Goal: Check status: Check status

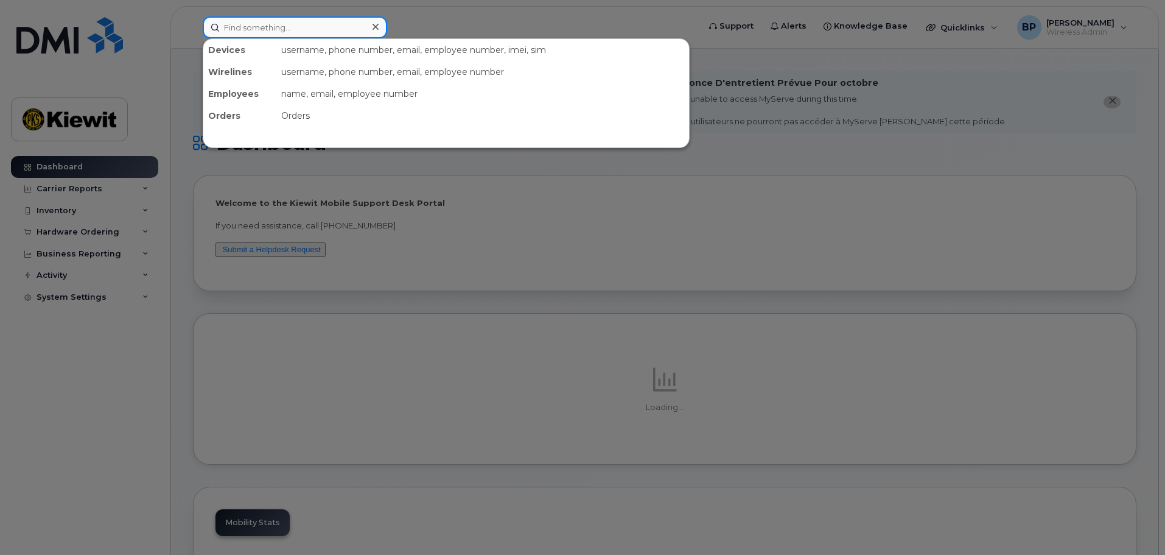
click at [278, 27] on input at bounding box center [295, 27] width 184 height 22
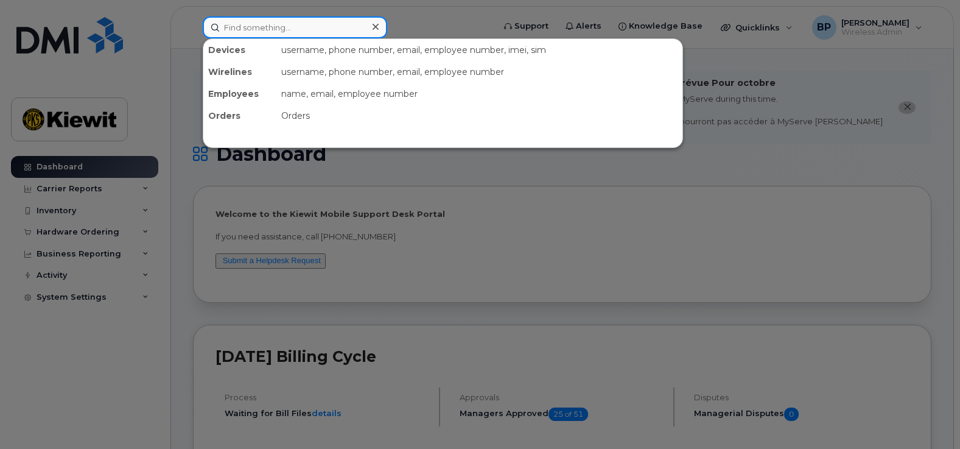
click at [238, 30] on input at bounding box center [295, 27] width 184 height 22
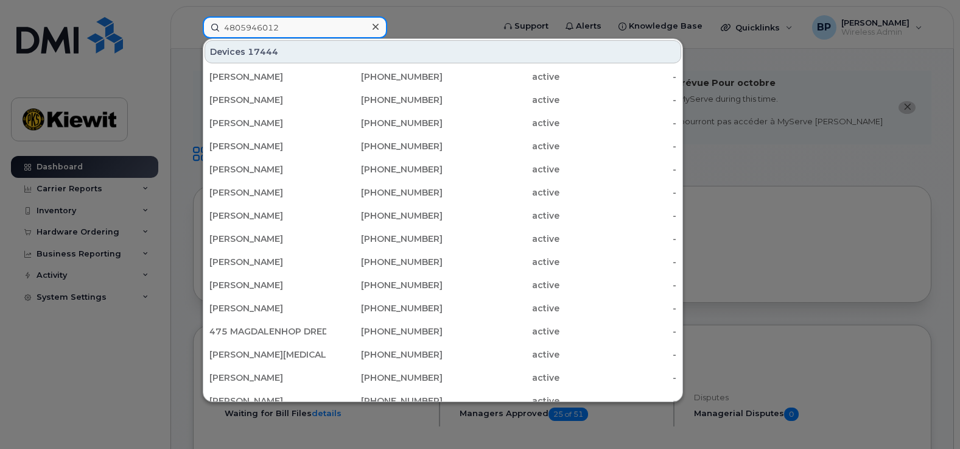
type input "4805946012"
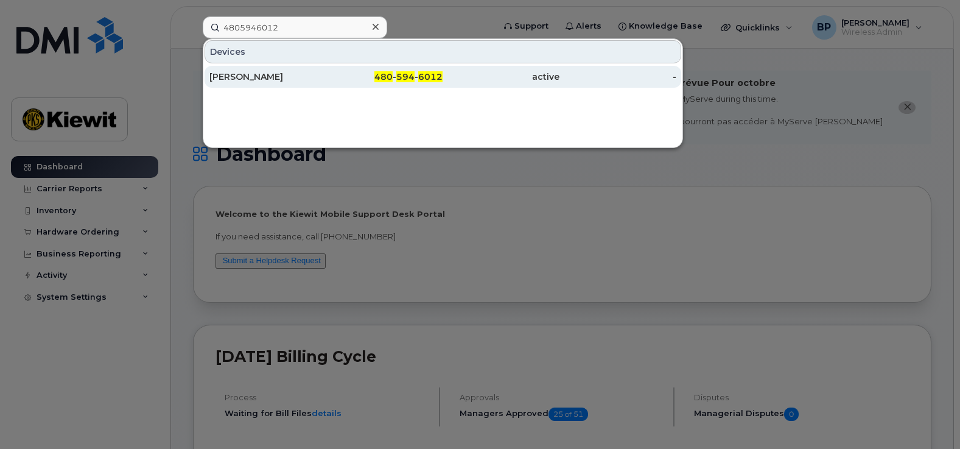
click at [225, 76] on div "BENNY CRUZ" at bounding box center [267, 77] width 117 height 12
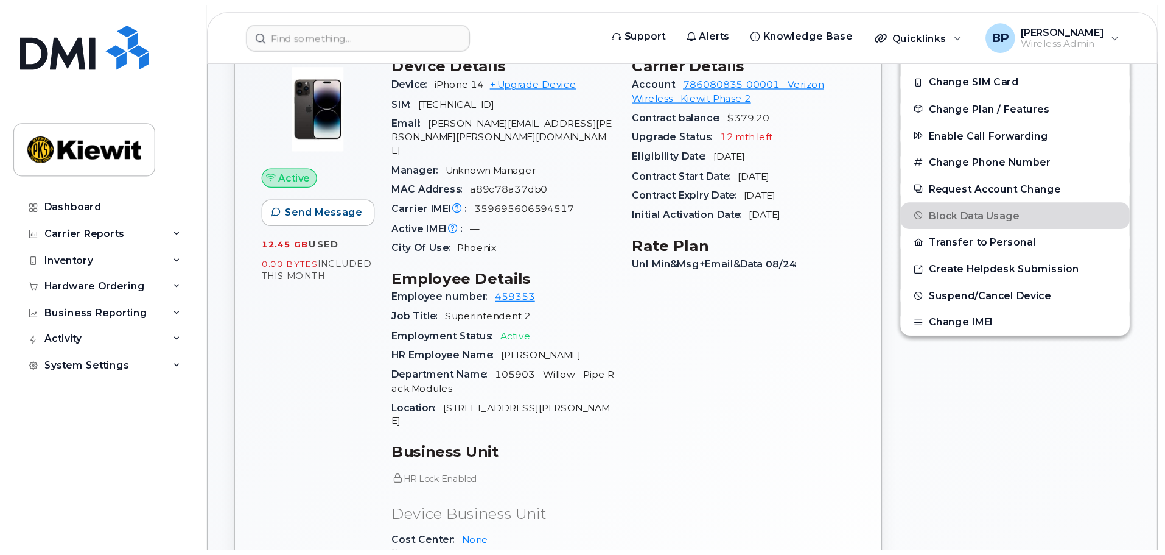
scroll to position [304, 0]
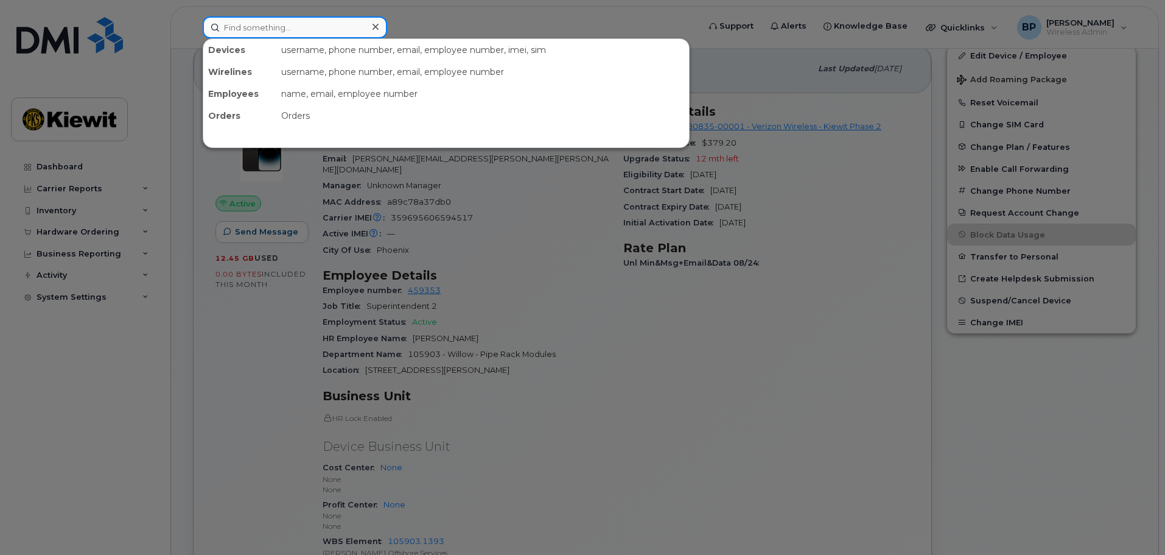
click at [317, 33] on input at bounding box center [295, 27] width 184 height 22
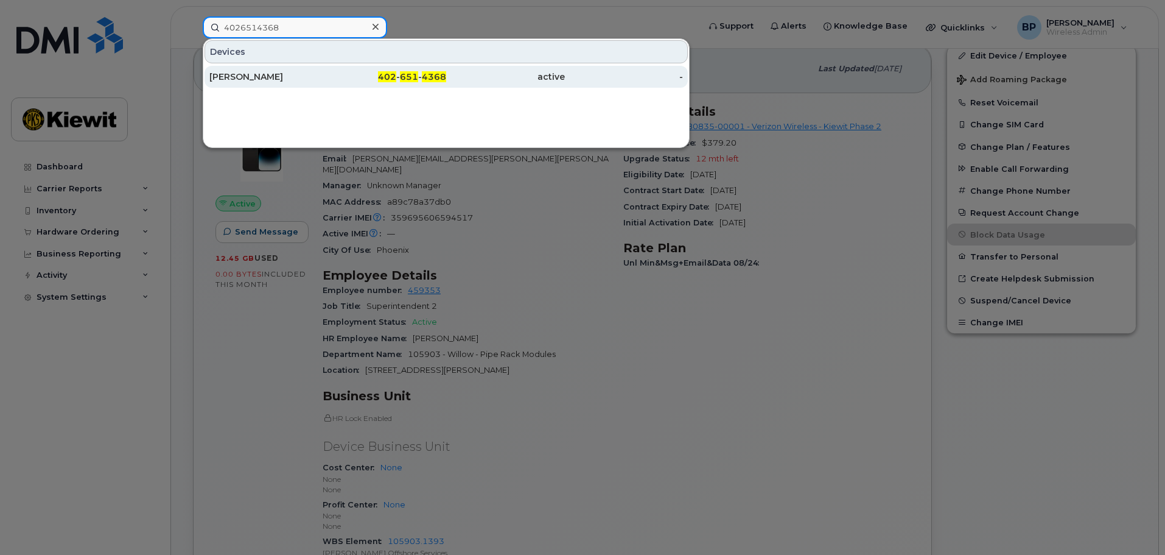
type input "4026514368"
click at [250, 79] on div "[PERSON_NAME]" at bounding box center [268, 77] width 119 height 12
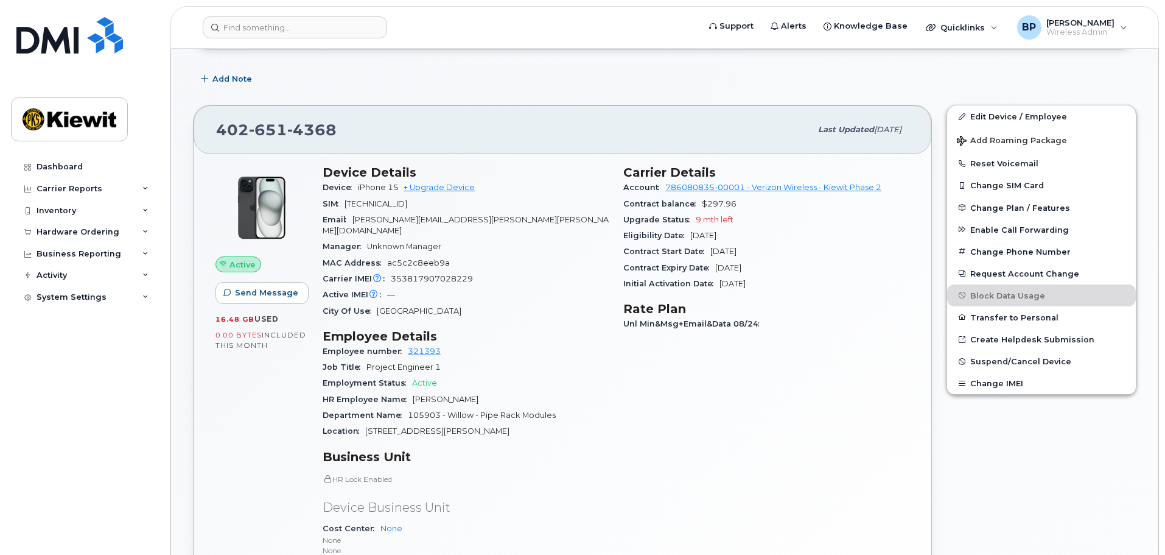
scroll to position [304, 0]
